Goal: Information Seeking & Learning: Check status

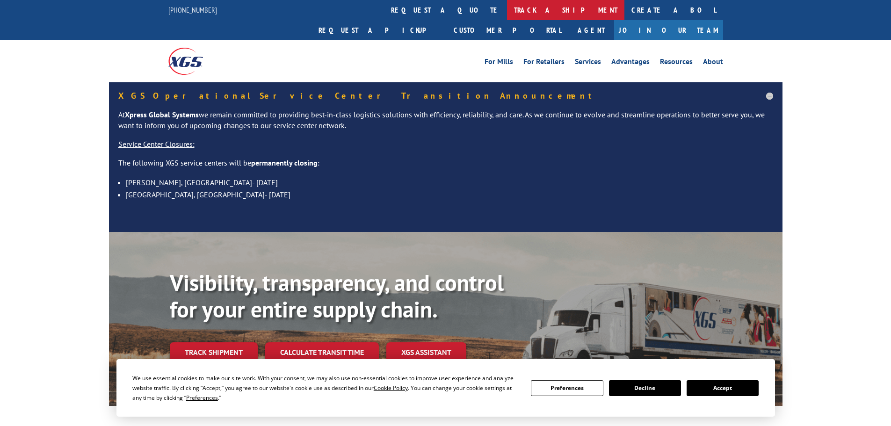
click at [507, 9] on link "track a shipment" at bounding box center [565, 10] width 117 height 20
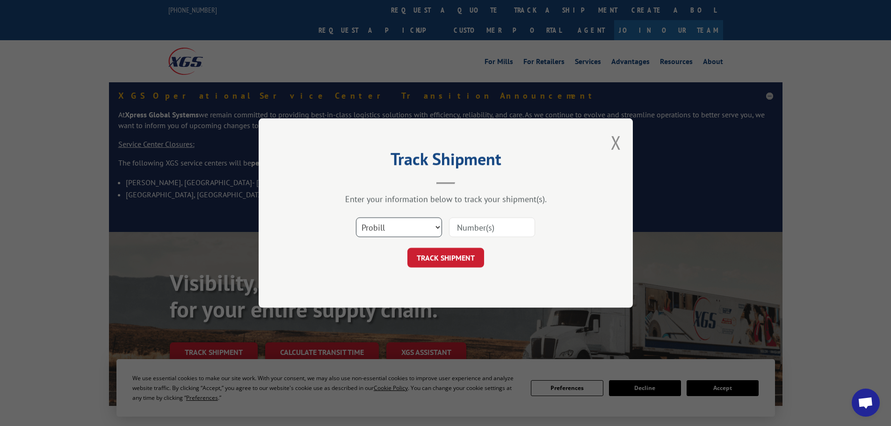
click at [405, 236] on select "Select category... Probill BOL PO" at bounding box center [399, 227] width 86 height 20
select select "bol"
click at [356, 217] on select "Select category... Probill BOL PO" at bounding box center [399, 227] width 86 height 20
click at [490, 232] on input at bounding box center [492, 227] width 86 height 20
paste input "5148039"
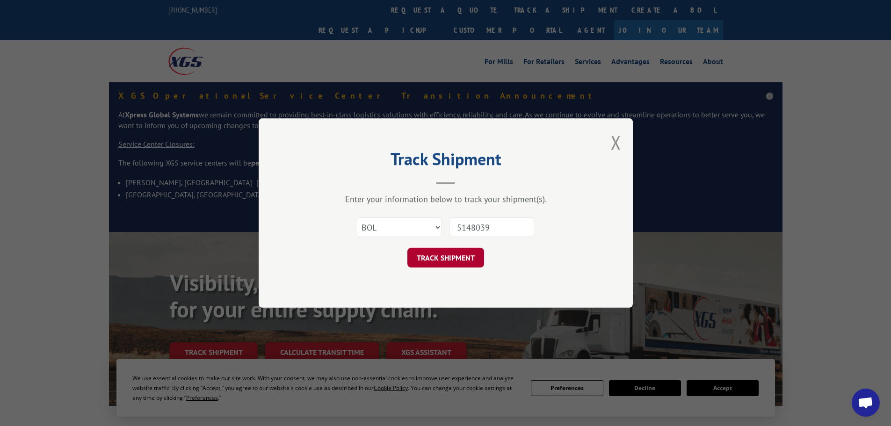
type input "5148039"
click at [456, 263] on button "TRACK SHIPMENT" at bounding box center [445, 258] width 77 height 20
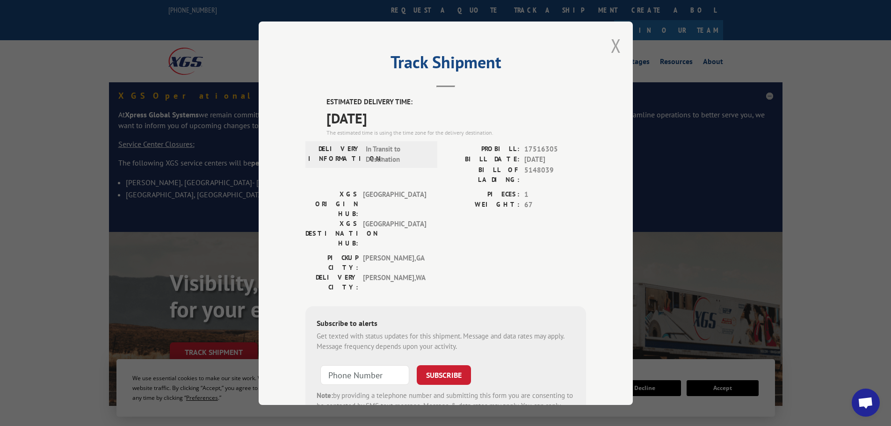
click at [615, 46] on button "Close modal" at bounding box center [616, 45] width 10 height 25
